Goal: Book appointment/travel/reservation

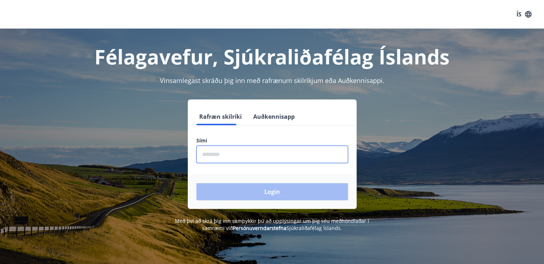
drag, startPoint x: 0, startPoint y: 0, endPoint x: 232, endPoint y: 155, distance: 278.5
click at [232, 155] on input "phone" at bounding box center [272, 155] width 152 height 18
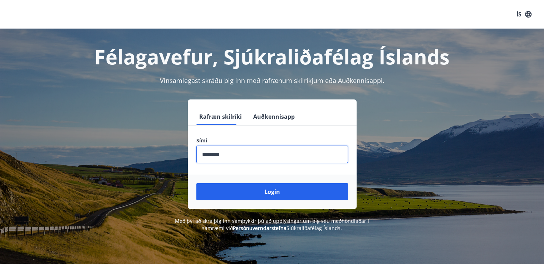
click at [232, 155] on input "phone" at bounding box center [272, 155] width 152 height 18
click at [220, 155] on input "phone" at bounding box center [272, 155] width 152 height 18
click at [227, 155] on input "phone" at bounding box center [272, 155] width 152 height 18
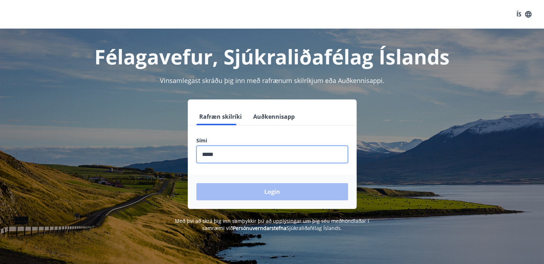
type input "********"
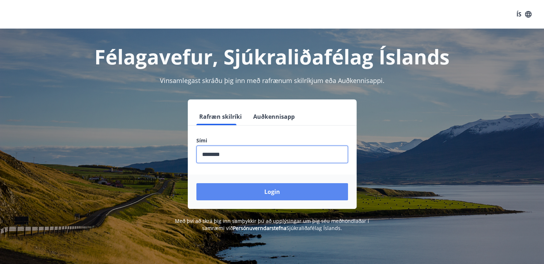
click at [264, 191] on button "Login" at bounding box center [272, 191] width 152 height 17
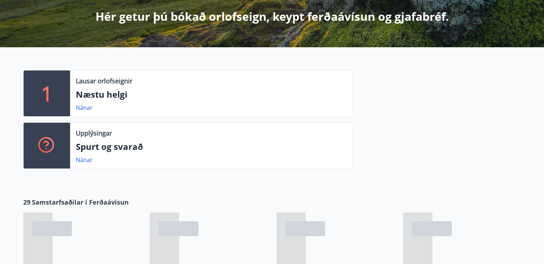
scroll to position [166, 0]
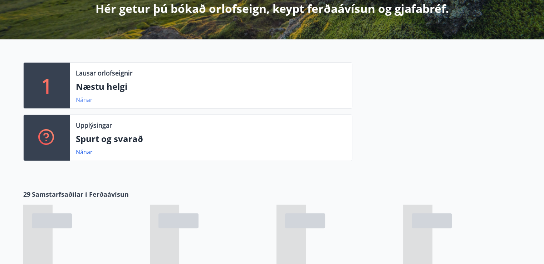
click at [85, 99] on link "Nánar" at bounding box center [84, 100] width 17 height 8
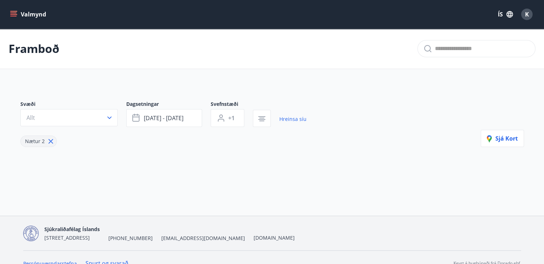
type input "*"
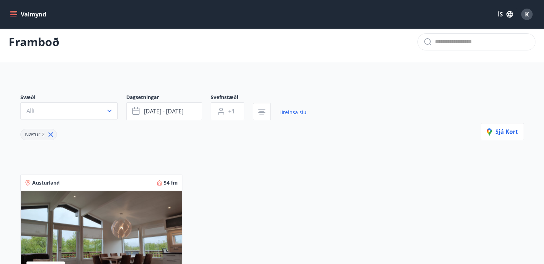
scroll to position [7, 0]
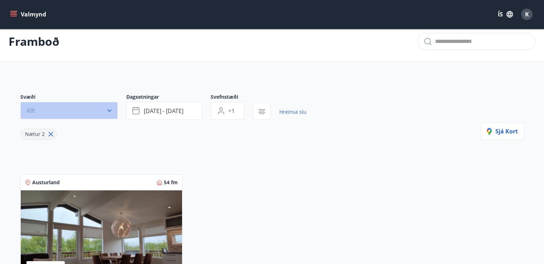
click at [112, 111] on icon "button" at bounding box center [109, 110] width 7 height 7
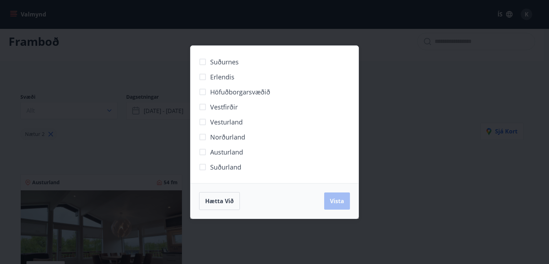
click at [357, 207] on div "Hætta við Vista" at bounding box center [275, 200] width 168 height 35
click at [212, 200] on span "Hætta við" at bounding box center [219, 201] width 29 height 8
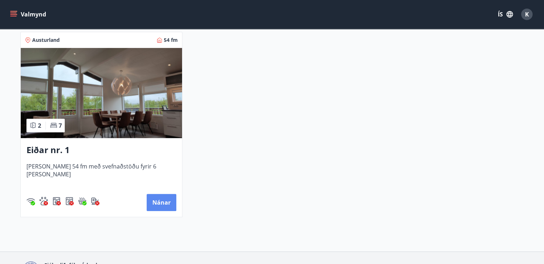
scroll to position [147, 0]
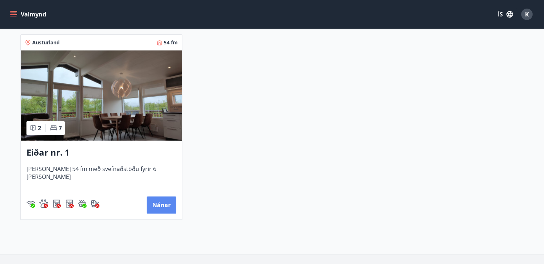
click at [158, 207] on button "Nánar" at bounding box center [162, 204] width 30 height 17
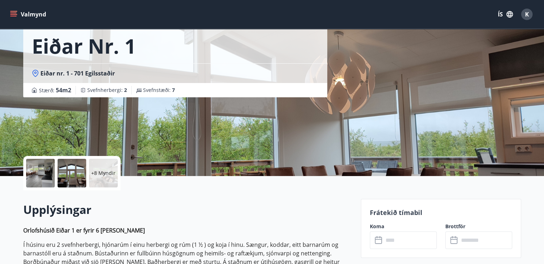
scroll to position [39, 0]
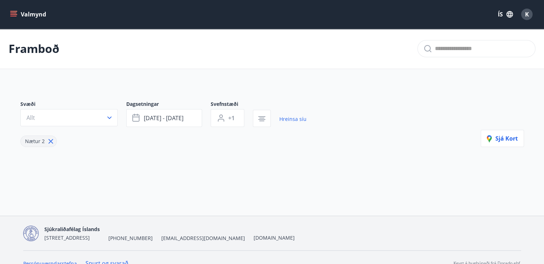
type input "*"
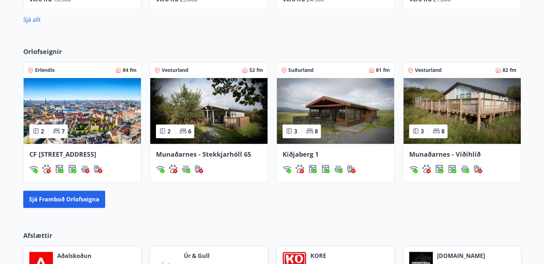
scroll to position [448, 0]
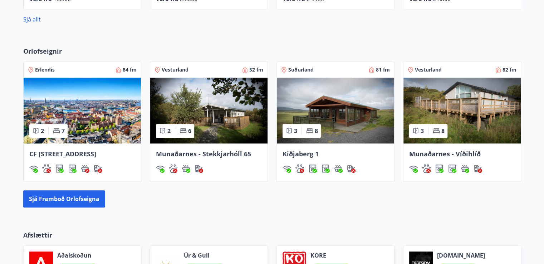
click at [307, 152] on span "Kiðjaberg 1" at bounding box center [301, 154] width 36 height 9
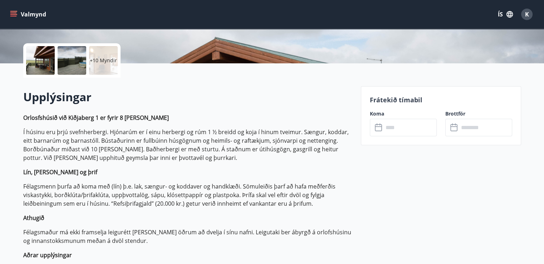
scroll to position [152, 0]
click at [402, 128] on input "text" at bounding box center [409, 127] width 53 height 18
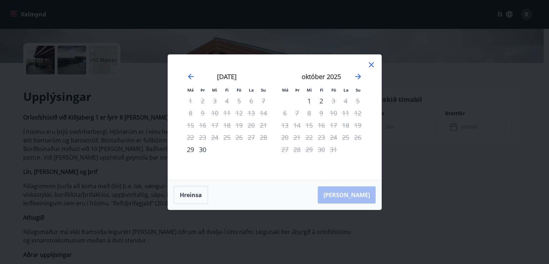
click at [372, 65] on icon at bounding box center [371, 64] width 9 height 9
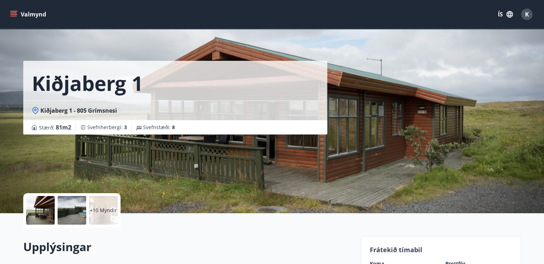
scroll to position [0, 0]
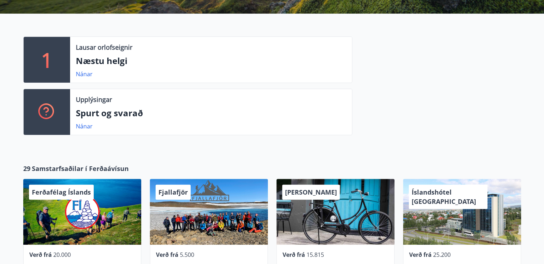
scroll to position [192, 0]
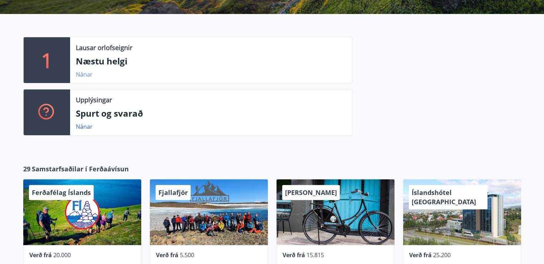
click at [86, 74] on link "Nánar" at bounding box center [84, 74] width 17 height 8
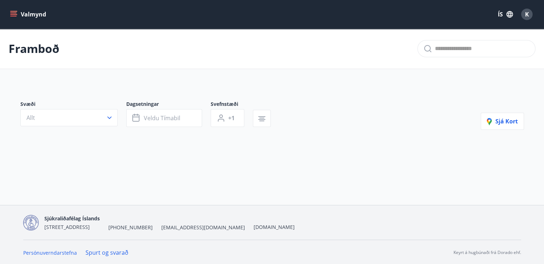
type input "*"
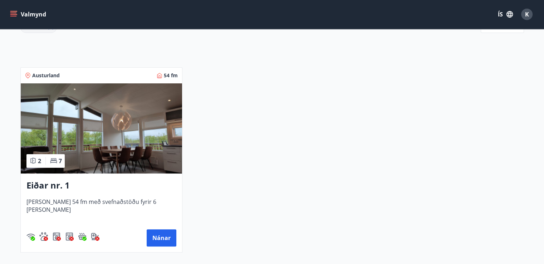
scroll to position [99, 0]
